Goal: Task Accomplishment & Management: Manage account settings

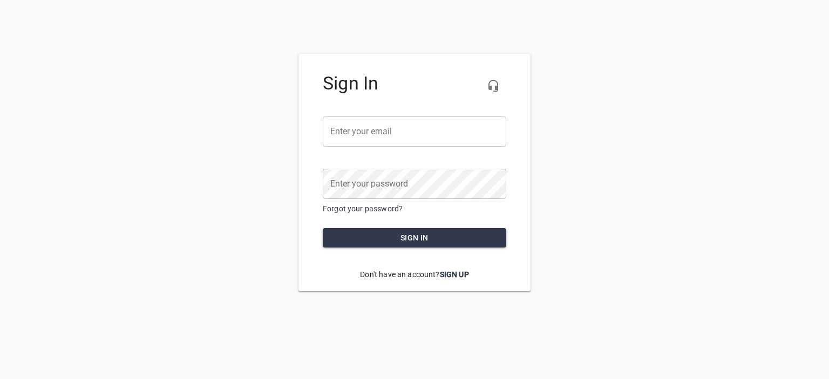
type input "[PERSON_NAME][EMAIL_ADDRESS][DOMAIN_NAME]"
click at [454, 123] on input "[PERSON_NAME][EMAIL_ADDRESS][DOMAIN_NAME]" at bounding box center [415, 132] width 184 height 30
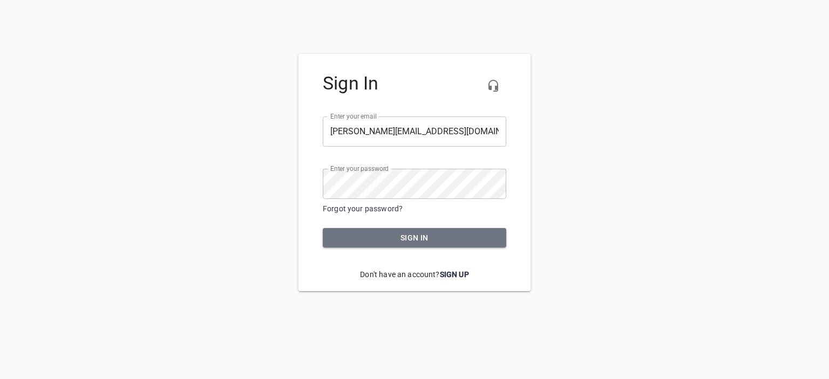
click at [372, 241] on span "Sign in" at bounding box center [414, 238] width 166 height 13
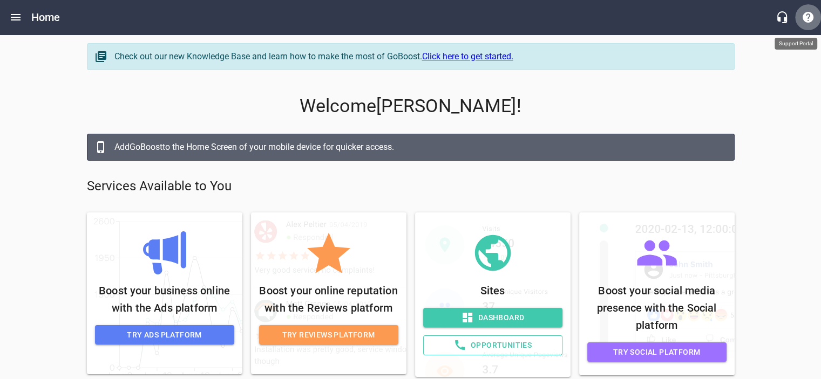
click at [806, 23] on icon "button" at bounding box center [807, 17] width 13 height 13
click at [15, 18] on icon "Open drawer" at bounding box center [15, 17] width 13 height 13
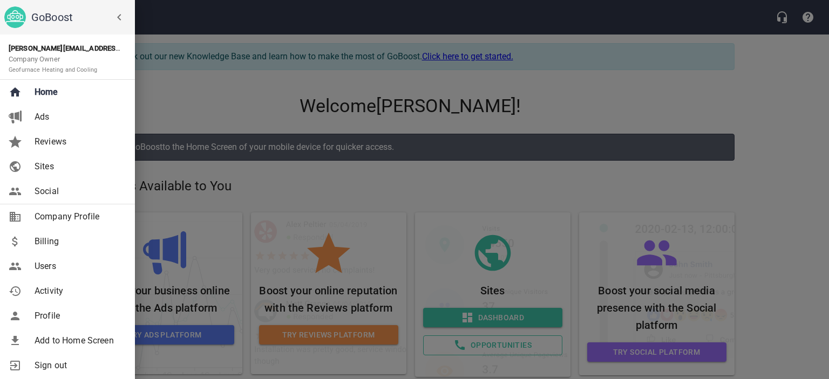
click at [63, 240] on span "Billing" at bounding box center [78, 241] width 87 height 13
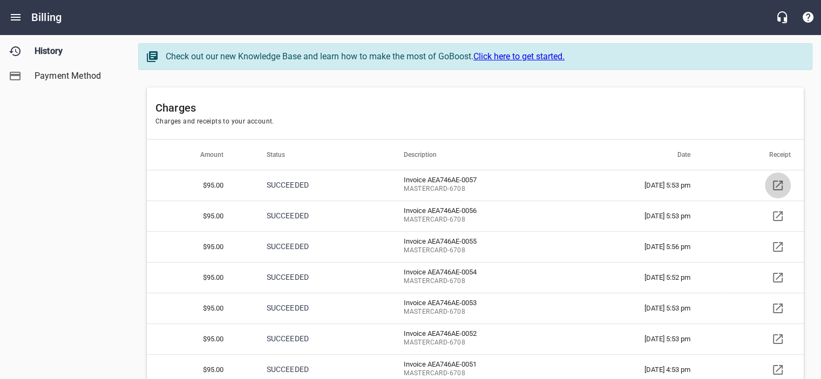
click at [777, 184] on icon at bounding box center [777, 185] width 13 height 13
click at [806, 18] on icon "button" at bounding box center [808, 17] width 11 height 11
click at [9, 15] on icon "Open drawer" at bounding box center [15, 17] width 13 height 13
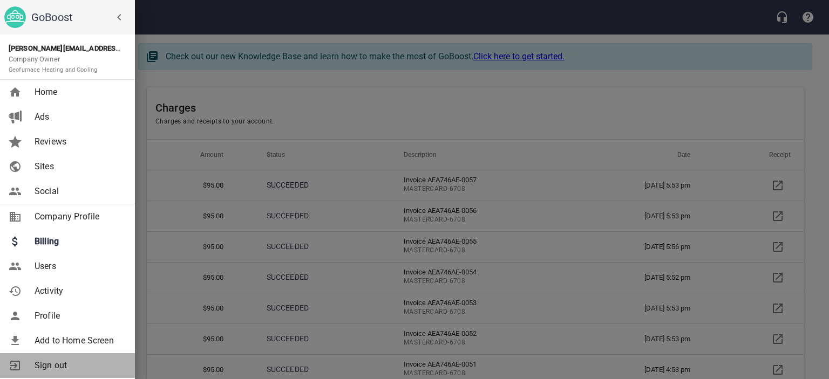
click at [43, 366] on span "Sign out" at bounding box center [78, 365] width 87 height 13
